Goal: Transaction & Acquisition: Download file/media

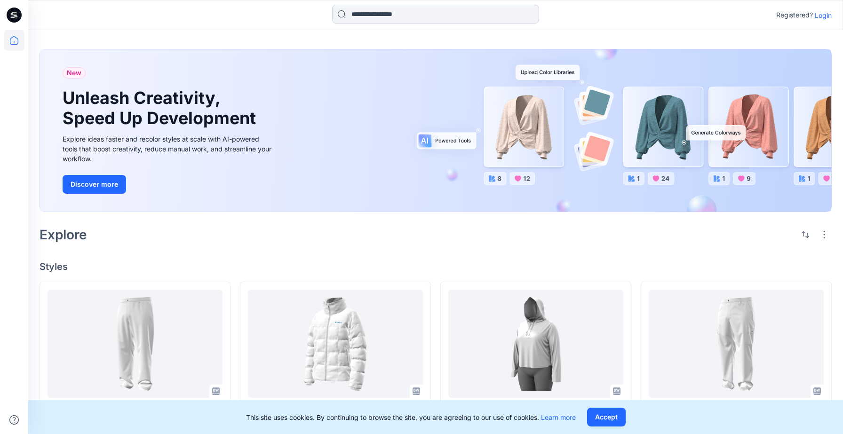
click at [404, 15] on input at bounding box center [435, 14] width 207 height 19
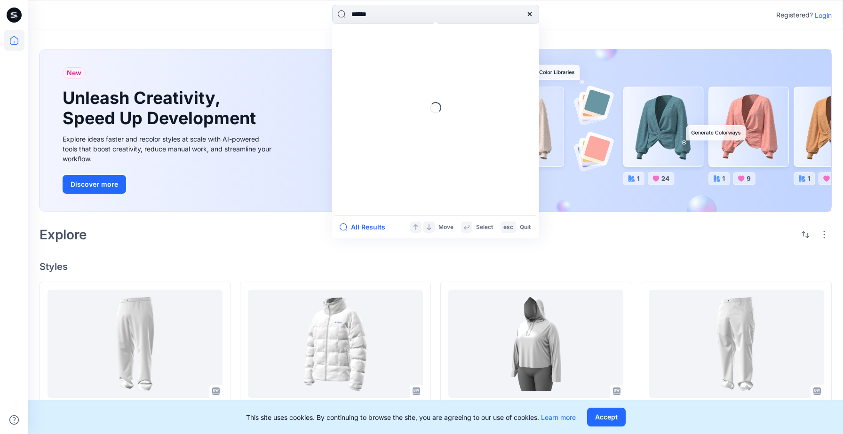
type input "******"
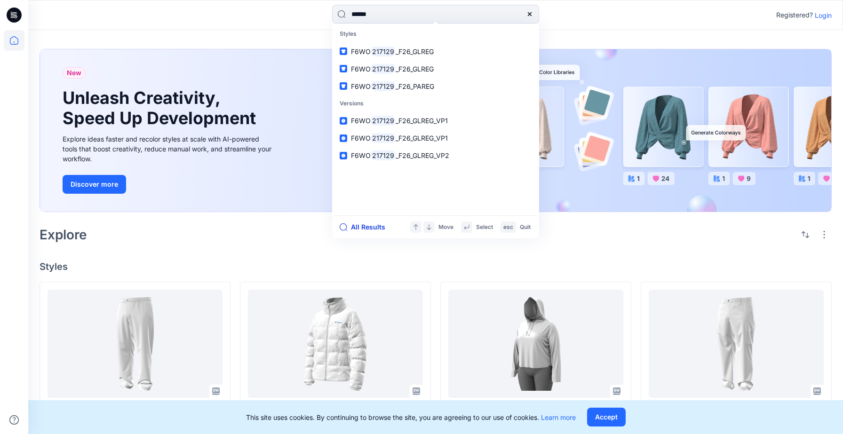
click at [363, 227] on button "All Results" at bounding box center [366, 227] width 52 height 11
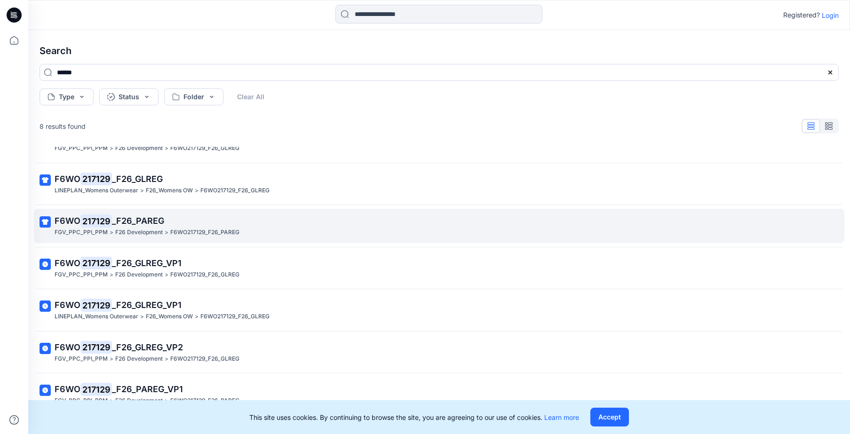
scroll to position [80, 0]
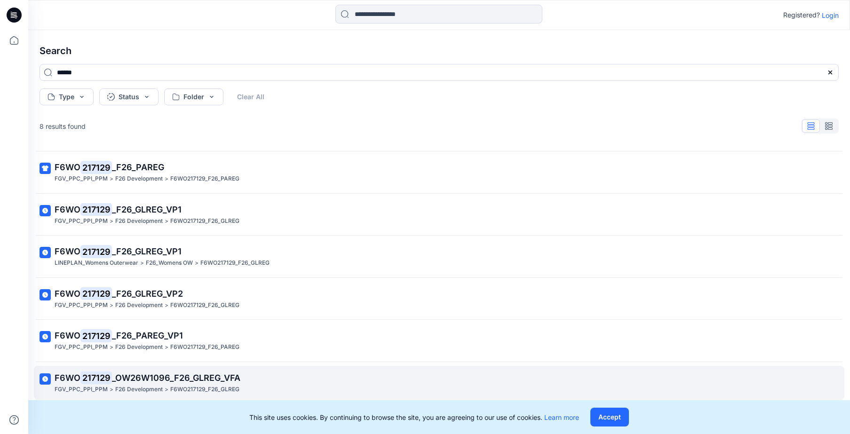
click at [211, 382] on span "_OW26W1096_F26_GLREG_VFA" at bounding box center [176, 378] width 128 height 10
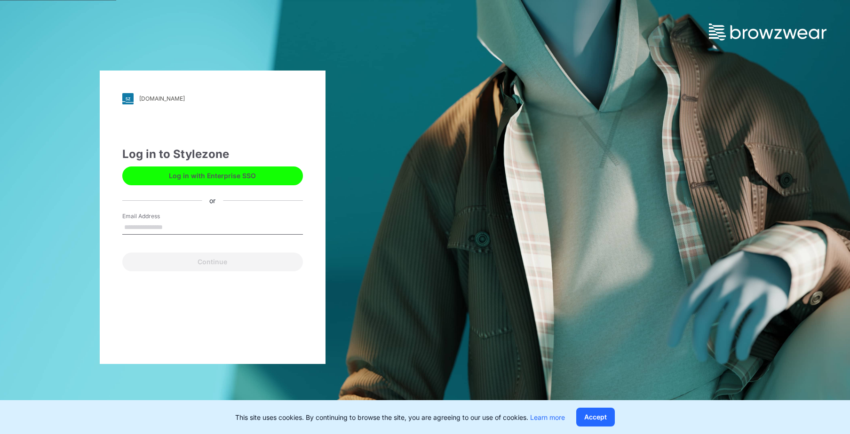
type input "**********"
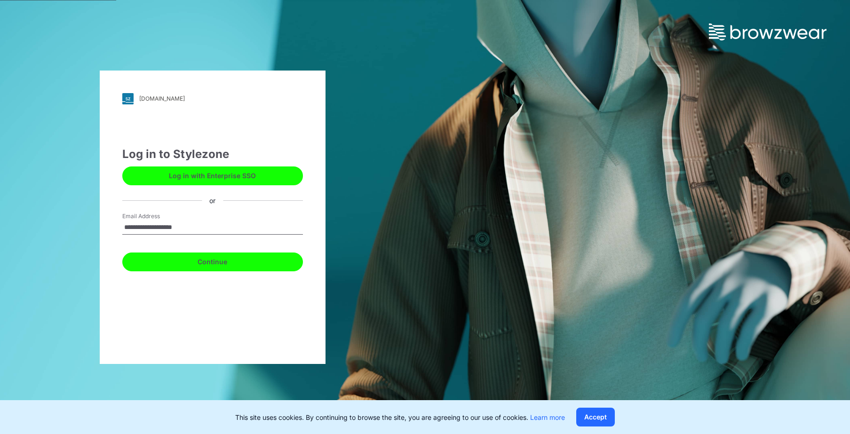
click at [219, 263] on button "Continue" at bounding box center [212, 262] width 181 height 19
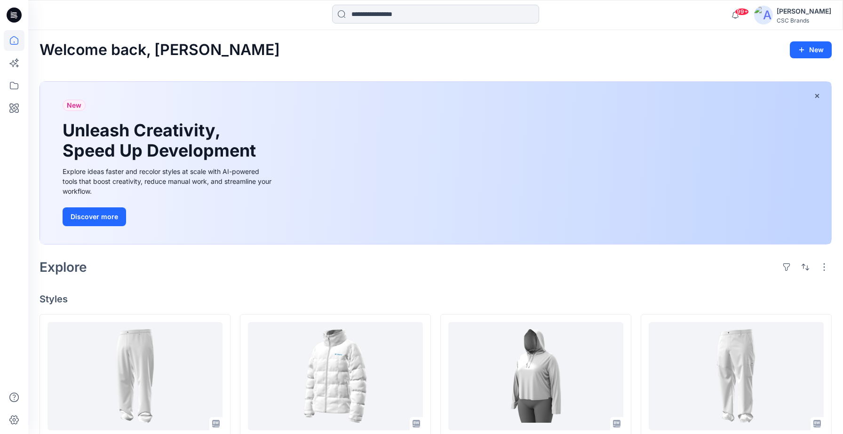
click at [379, 19] on input at bounding box center [435, 14] width 207 height 19
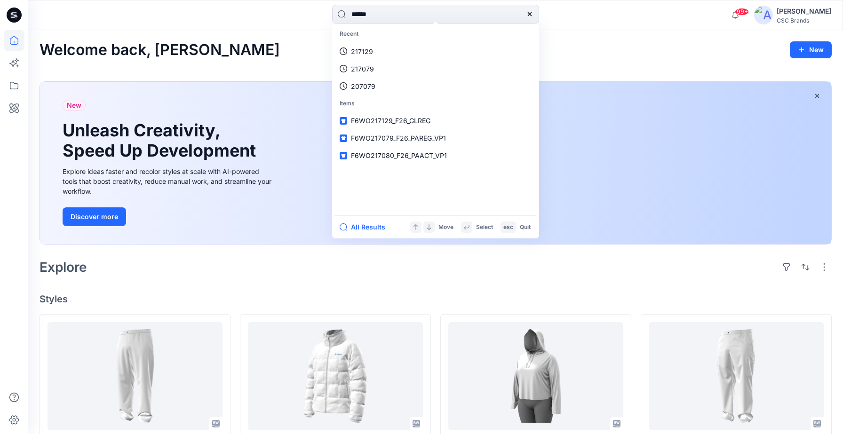
type input "******"
click at [362, 228] on button "All Results" at bounding box center [366, 227] width 52 height 11
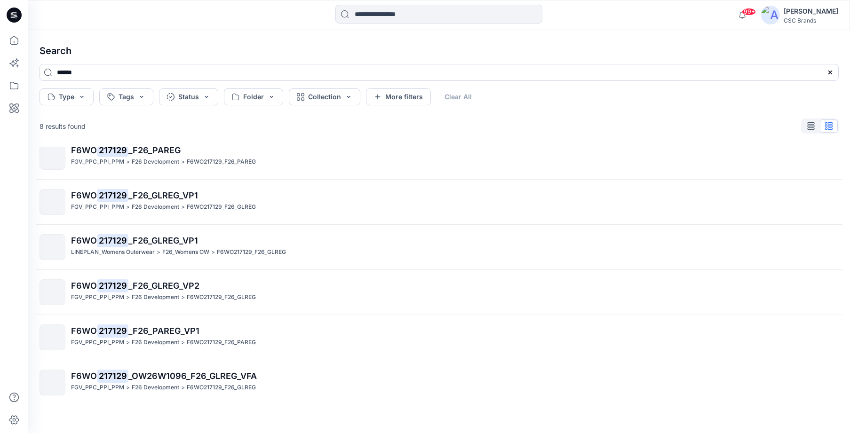
scroll to position [104, 0]
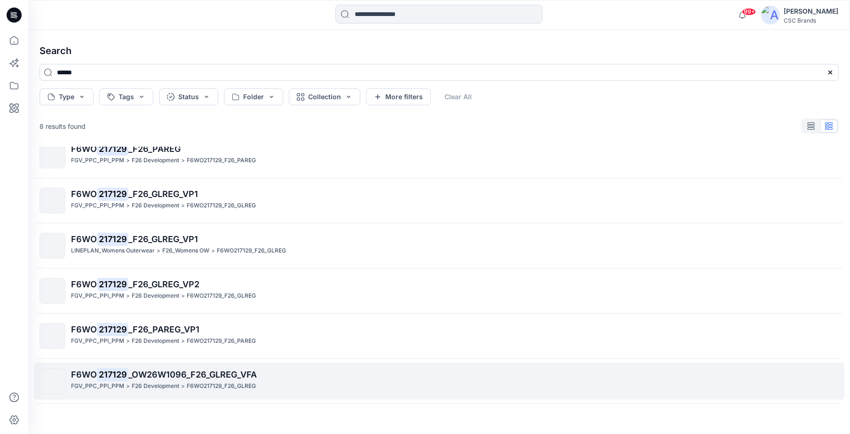
click at [183, 378] on span "_OW26W1096_F26_GLREG_VFA" at bounding box center [192, 375] width 128 height 10
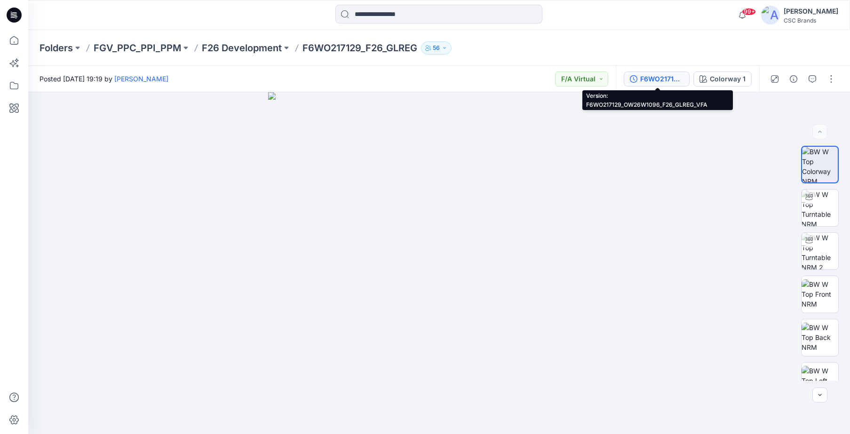
click at [668, 81] on div "F6WO217129_OW26W1096_F26_GLREG_VFA" at bounding box center [661, 79] width 43 height 10
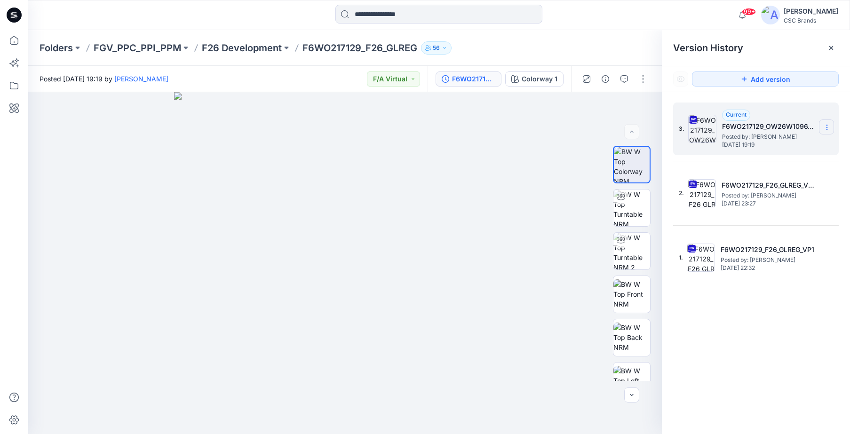
click at [829, 127] on icon at bounding box center [828, 128] width 8 height 8
click at [805, 144] on span "Download Source BW File" at bounding box center [779, 145] width 79 height 11
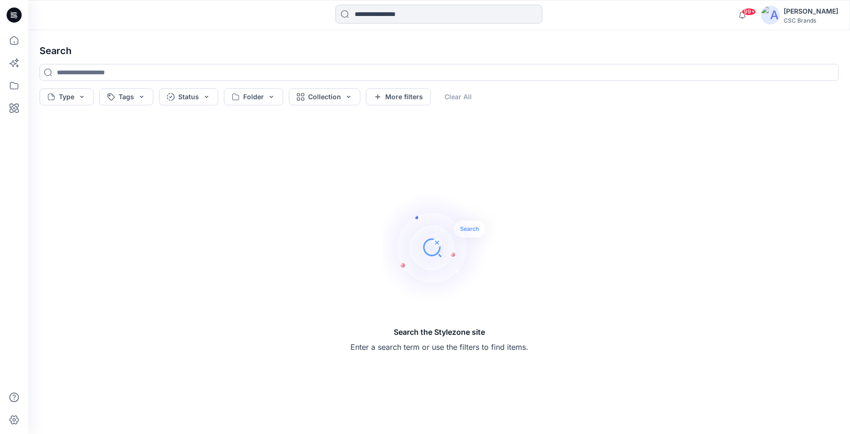
click at [477, 19] on input at bounding box center [439, 14] width 207 height 19
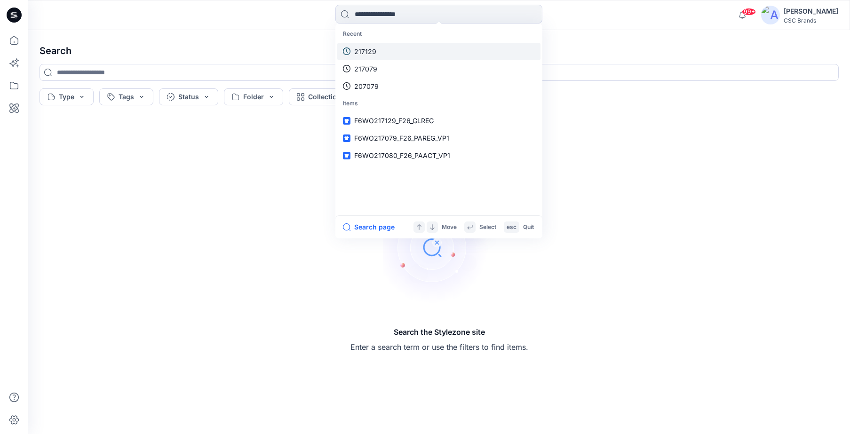
click at [372, 50] on p "217129" at bounding box center [365, 52] width 22 height 10
type input "******"
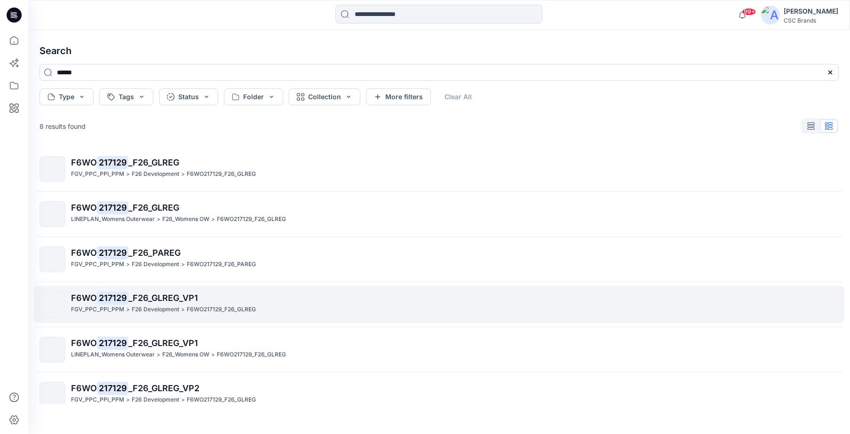
click at [143, 298] on span "_F26_GLREG_VP1" at bounding box center [163, 298] width 70 height 10
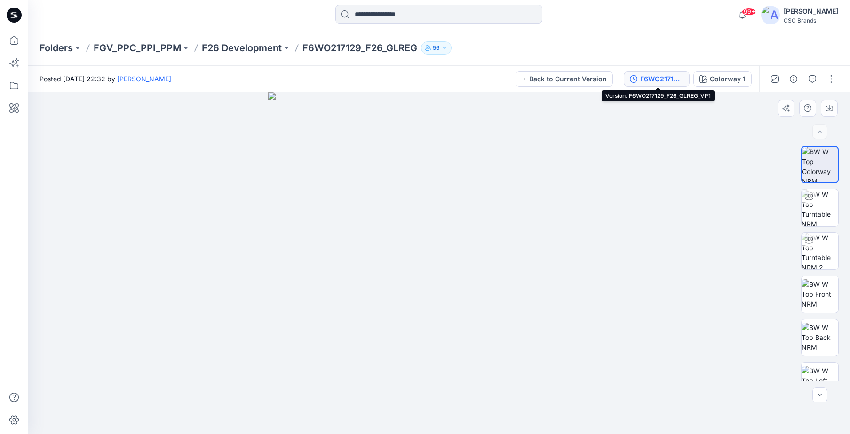
click at [661, 81] on div "F6WO217129_F26_GLREG_VP1" at bounding box center [661, 79] width 43 height 10
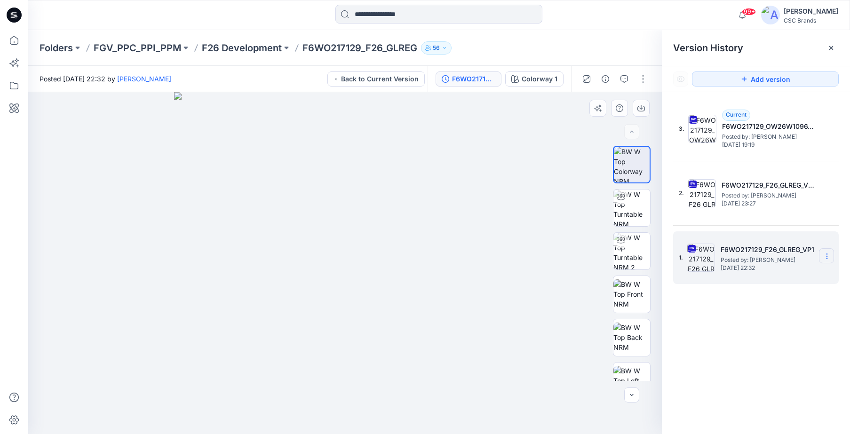
click at [831, 259] on section at bounding box center [826, 255] width 15 height 15
click at [798, 274] on span "Download Source BW File" at bounding box center [779, 274] width 79 height 11
